Goal: Information Seeking & Learning: Learn about a topic

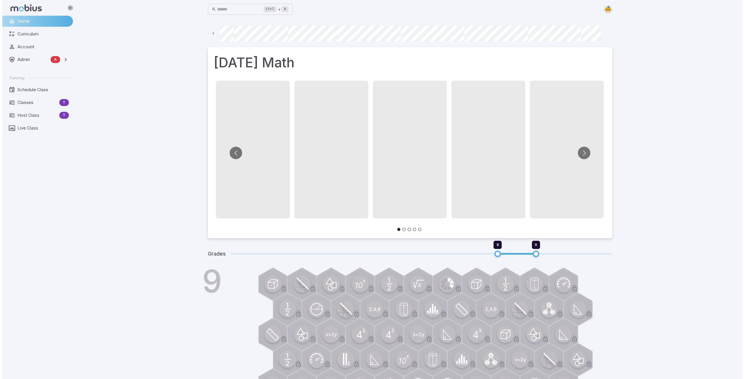
scroll to position [0, 42]
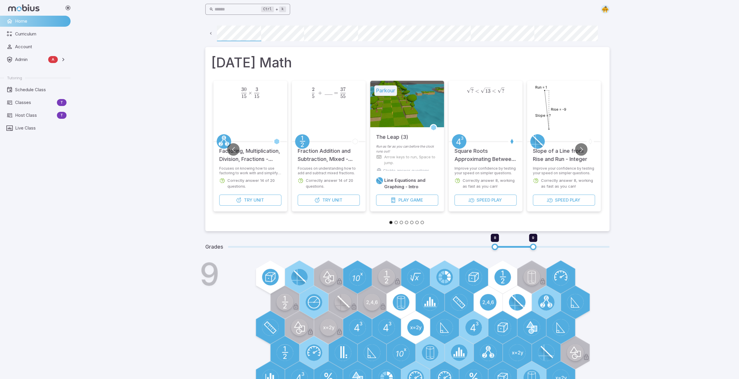
click at [228, 10] on input "text" at bounding box center [238, 9] width 46 height 11
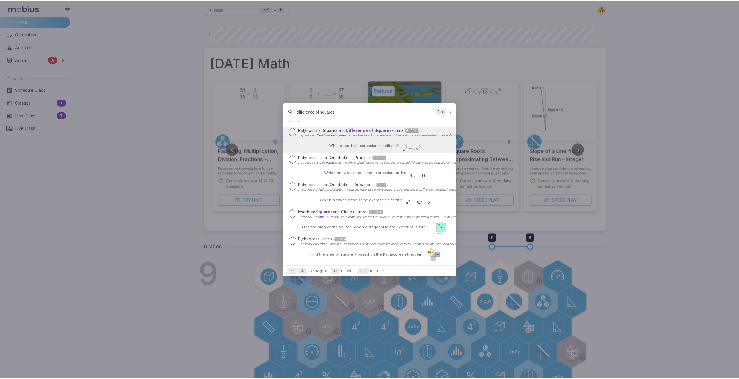
scroll to position [0, 0]
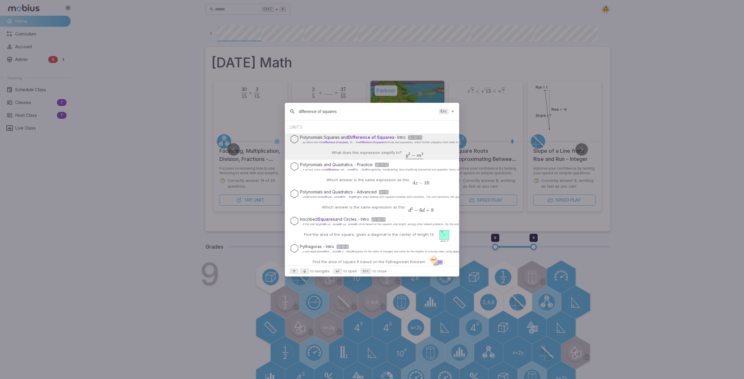
drag, startPoint x: 342, startPoint y: 113, endPoint x: 300, endPoint y: 112, distance: 42.1
click at [300, 112] on input "difference of squares" at bounding box center [367, 111] width 137 height 10
type input "d"
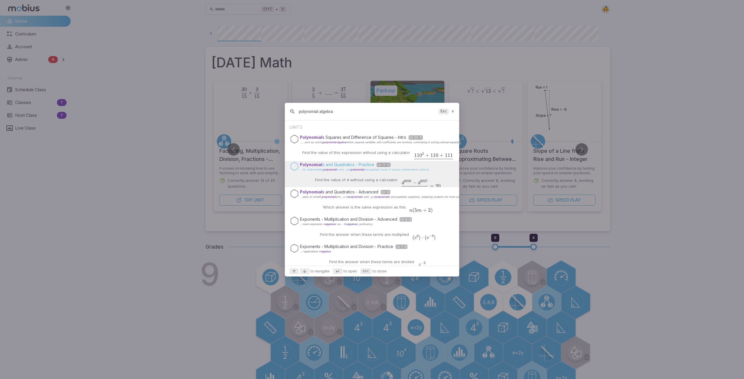
type input "polynomial algebra"
click at [342, 164] on p "Polynomial s and Quadratics - Practice Gr 11-12" at bounding box center [365, 165] width 130 height 6
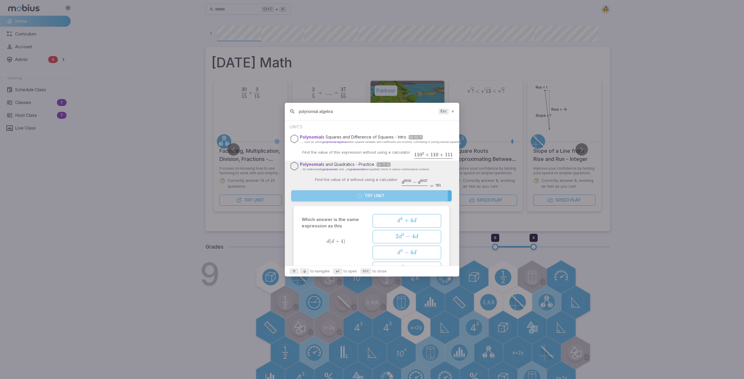
click at [363, 193] on button "Try Unit" at bounding box center [371, 195] width 160 height 11
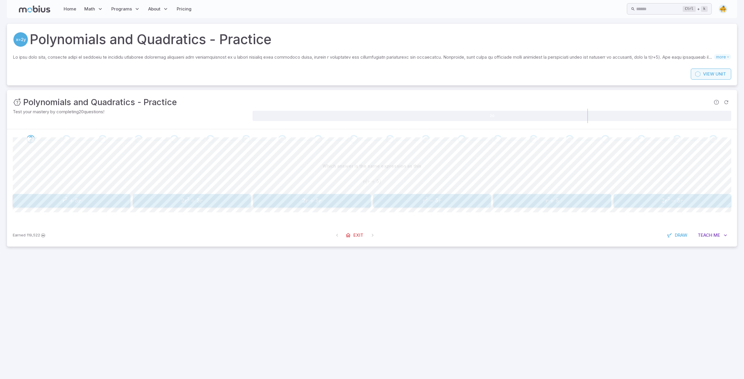
click at [705, 74] on span "View" at bounding box center [708, 74] width 11 height 6
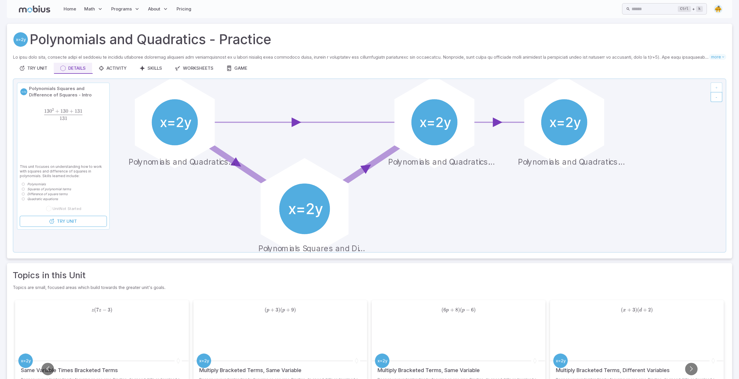
click at [321, 210] on icon at bounding box center [306, 210] width 34 height 14
click at [306, 234] on div at bounding box center [305, 209] width 102 height 102
click at [306, 207] on circle at bounding box center [304, 209] width 51 height 51
click at [336, 226] on div at bounding box center [305, 209] width 102 height 102
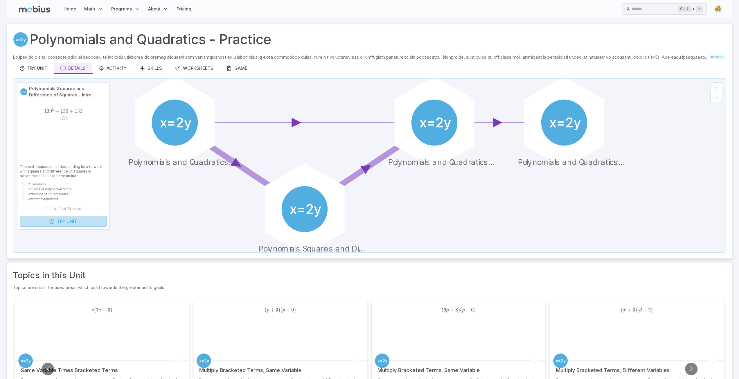
click at [70, 224] on span "Unit" at bounding box center [72, 221] width 10 height 6
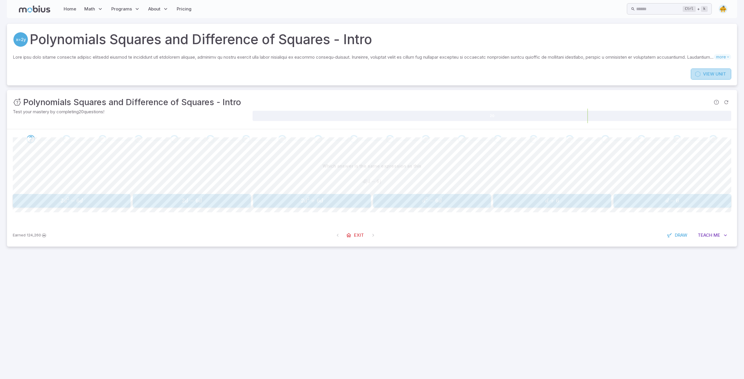
click at [711, 73] on span "View" at bounding box center [708, 74] width 11 height 6
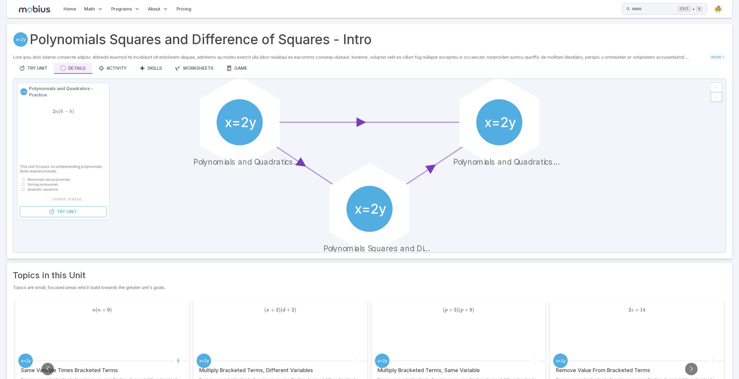
scroll to position [77, 0]
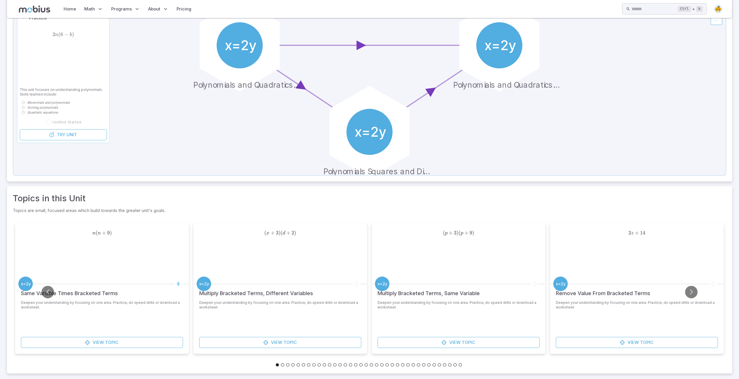
click at [334, 365] on button "Go to slide 12" at bounding box center [334, 364] width 3 height 3
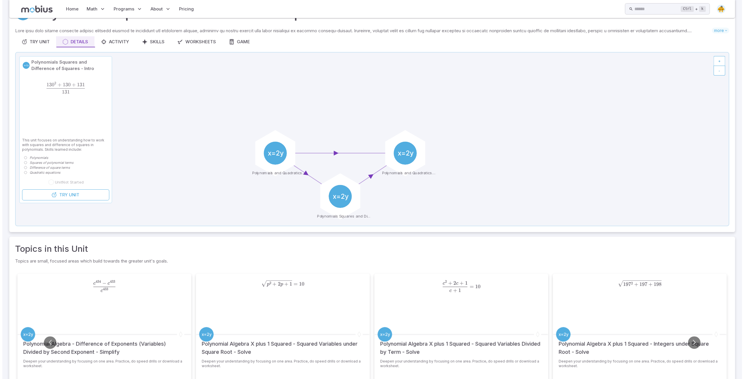
scroll to position [0, 0]
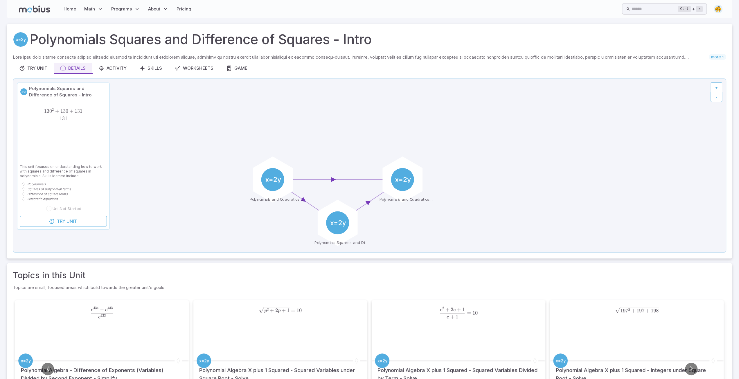
drag, startPoint x: 30, startPoint y: 69, endPoint x: 60, endPoint y: 57, distance: 32.6
click at [30, 69] on div "Try Unit" at bounding box center [33, 68] width 28 height 6
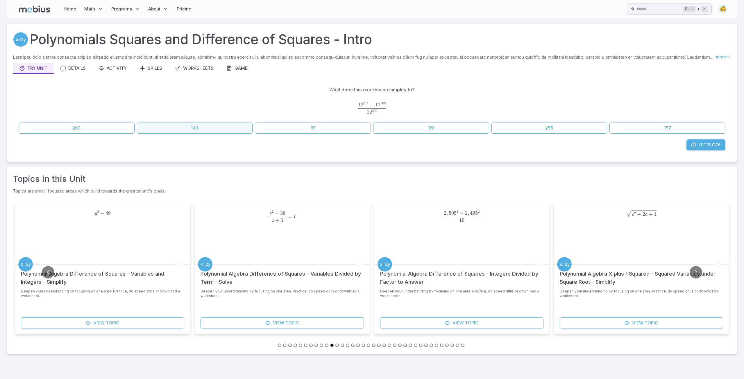
click at [209, 127] on button "143" at bounding box center [195, 128] width 116 height 11
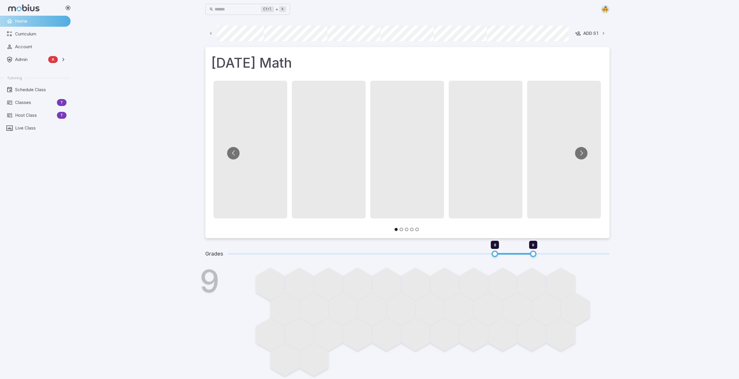
scroll to position [0, 312]
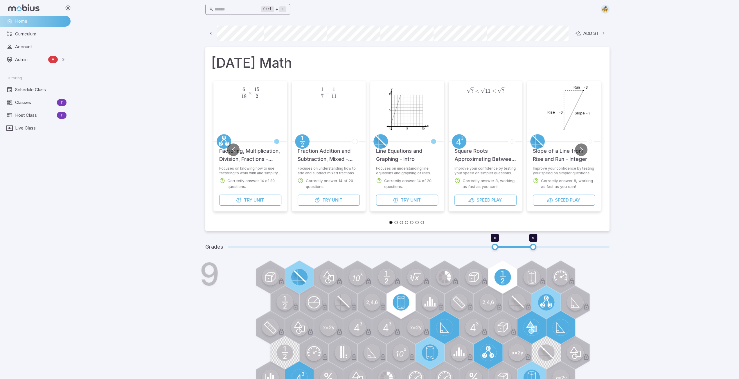
click at [223, 7] on input "text" at bounding box center [238, 9] width 46 height 11
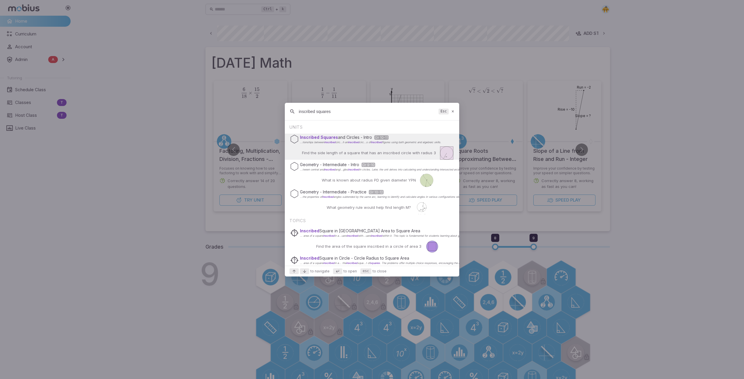
type input "inscribed squares"
click at [344, 146] on div "Find the side length of a square that has an inscribed circle with radius 3 r=3" at bounding box center [372, 153] width 164 height 14
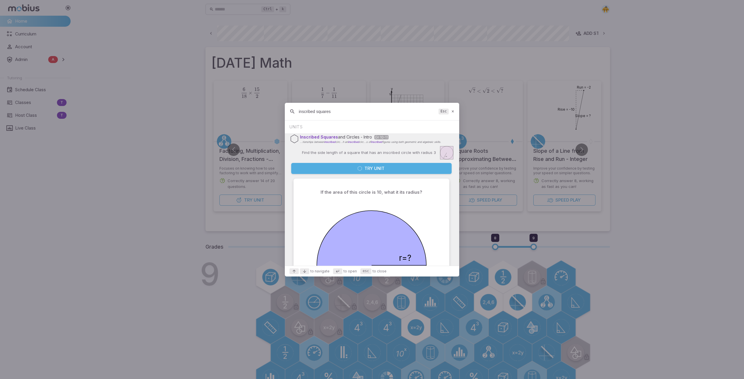
click at [376, 170] on button "Try Unit" at bounding box center [371, 168] width 160 height 11
